Goal: Navigation & Orientation: Find specific page/section

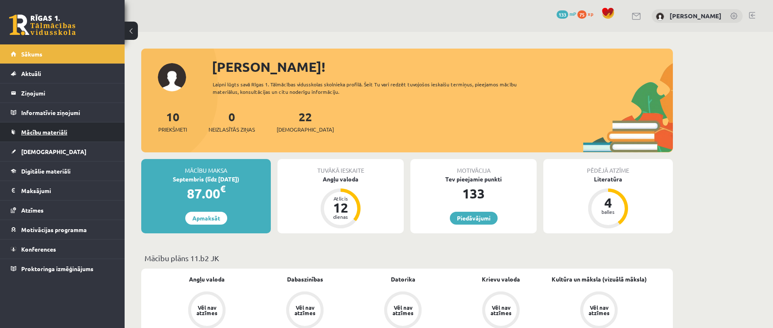
click at [37, 132] on span "Mācību materiāli" at bounding box center [44, 131] width 46 height 7
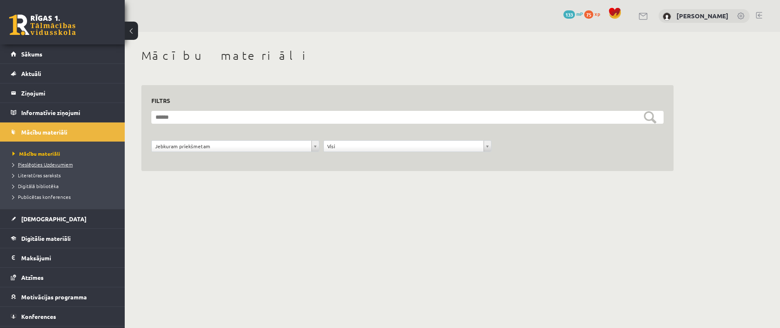
click at [40, 166] on span "Pieslēgties Uzdevumiem" at bounding box center [42, 164] width 60 height 7
click at [44, 155] on span "Mācību materiāli" at bounding box center [33, 153] width 42 height 7
click at [39, 220] on span "[DEMOGRAPHIC_DATA]" at bounding box center [53, 218] width 65 height 7
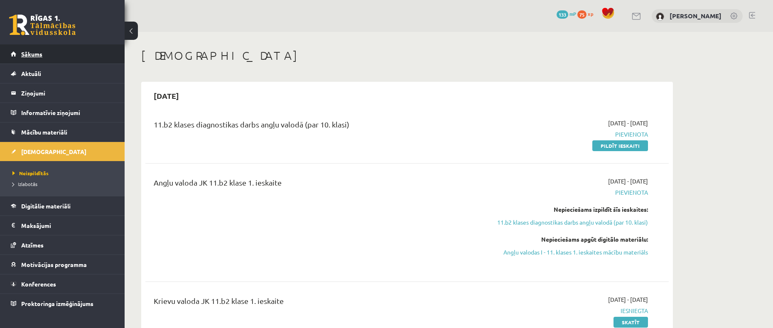
click at [38, 54] on span "Sākums" at bounding box center [31, 53] width 21 height 7
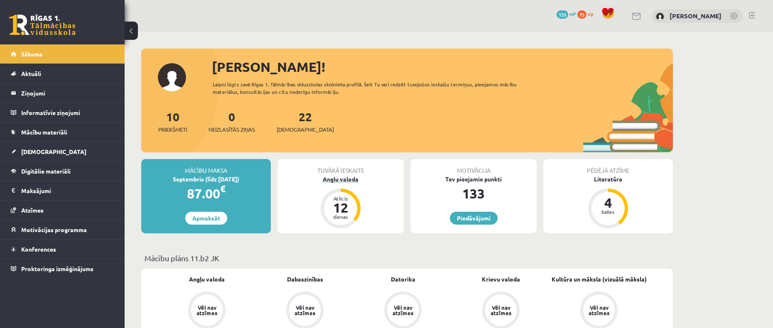
click at [337, 182] on div "Angļu valoda" at bounding box center [341, 179] width 126 height 9
